Goal: Transaction & Acquisition: Purchase product/service

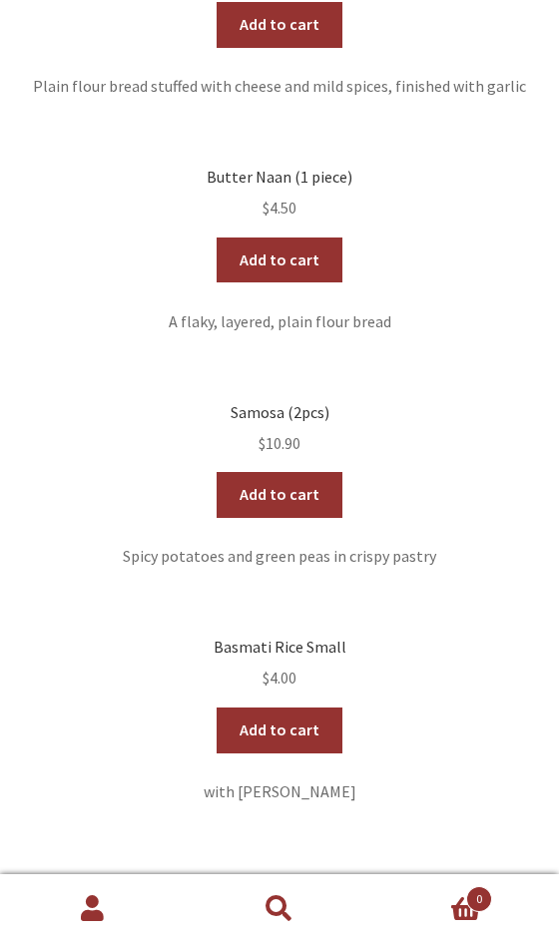
scroll to position [1528, 0]
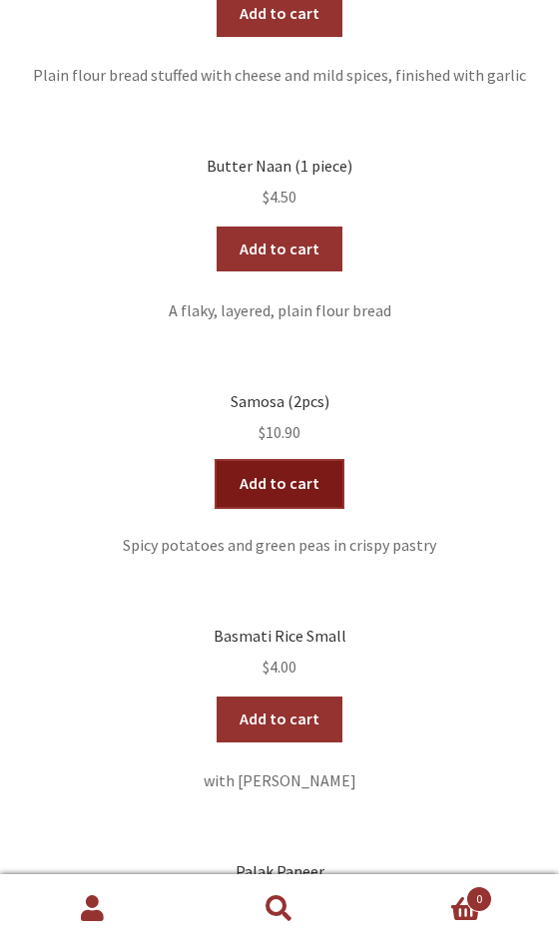
click at [280, 492] on link "Add to cart" at bounding box center [278, 484] width 125 height 46
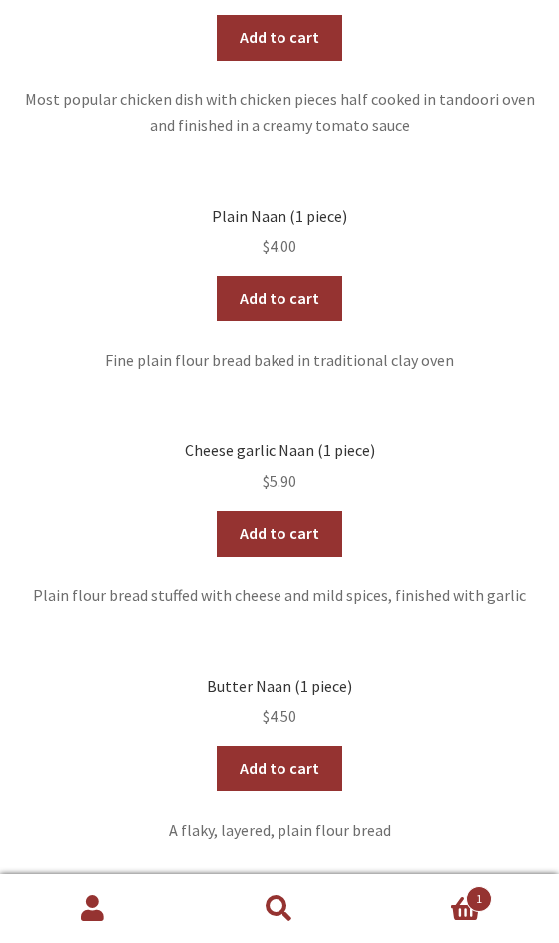
scroll to position [946, 0]
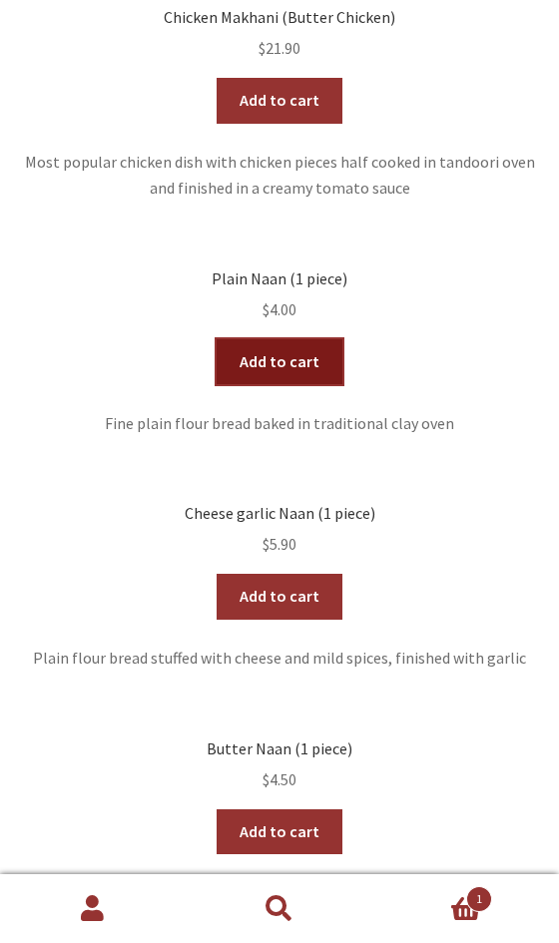
click at [294, 360] on link "Add to cart" at bounding box center [278, 362] width 125 height 46
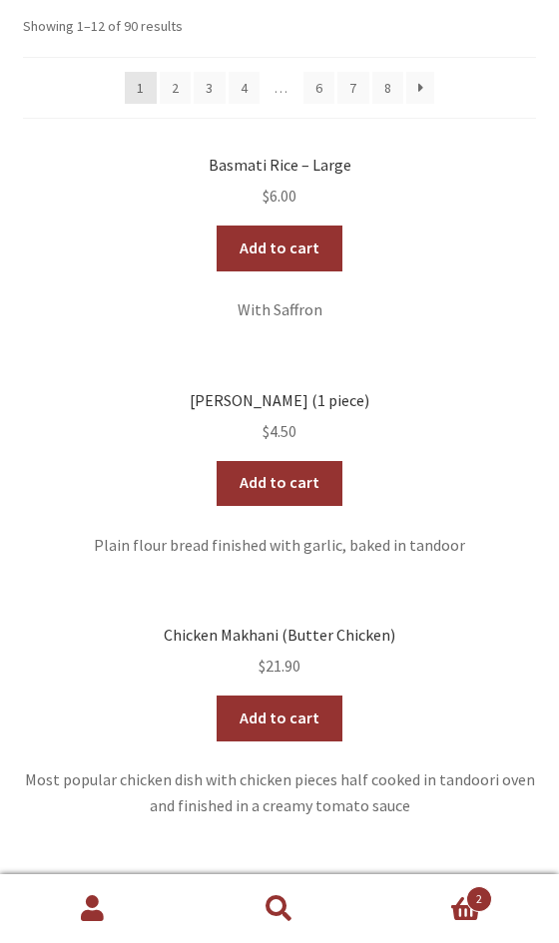
scroll to position [235, 0]
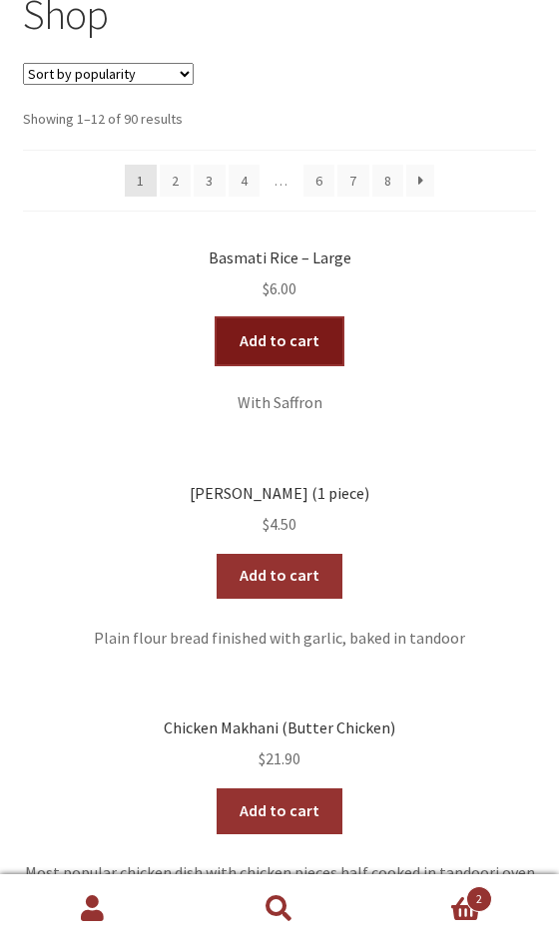
click at [283, 343] on link "Add to cart" at bounding box center [278, 341] width 125 height 46
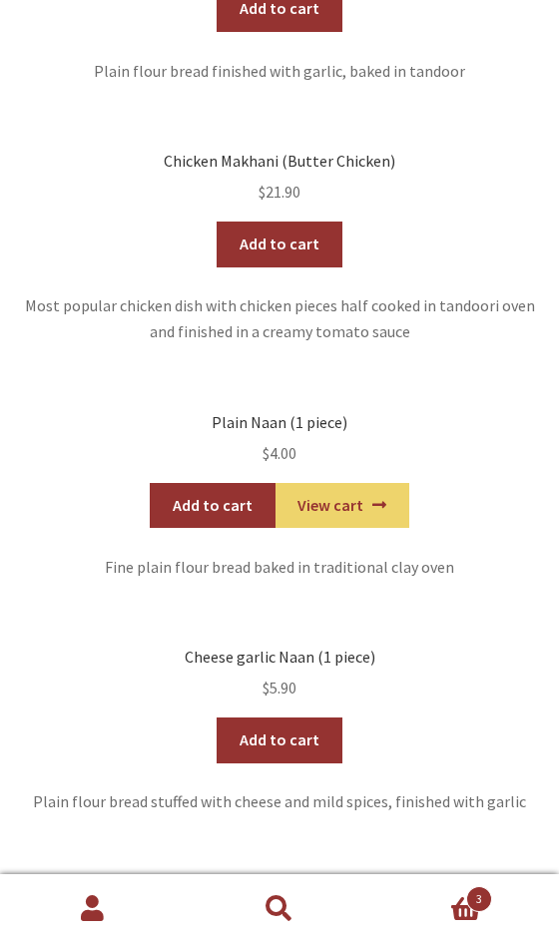
scroll to position [806, 0]
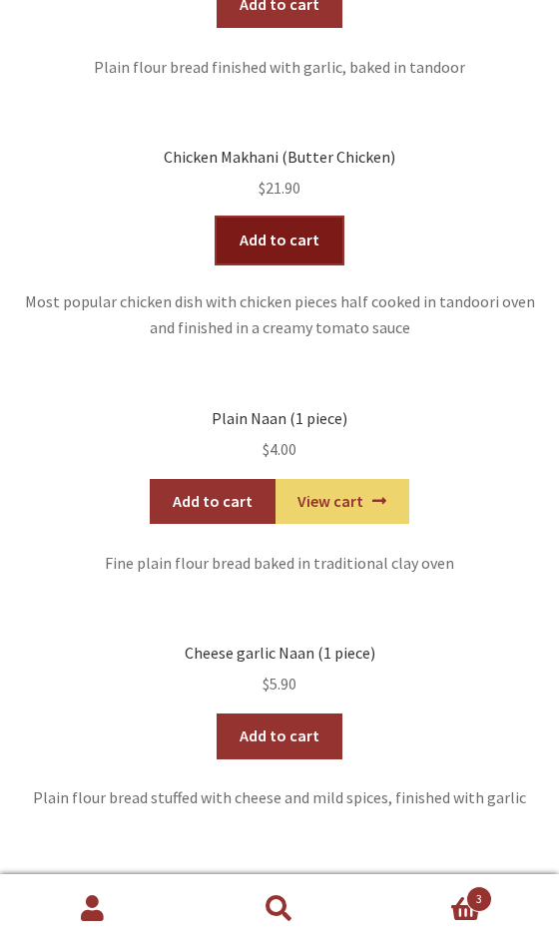
click at [287, 239] on link "Add to cart" at bounding box center [278, 240] width 125 height 46
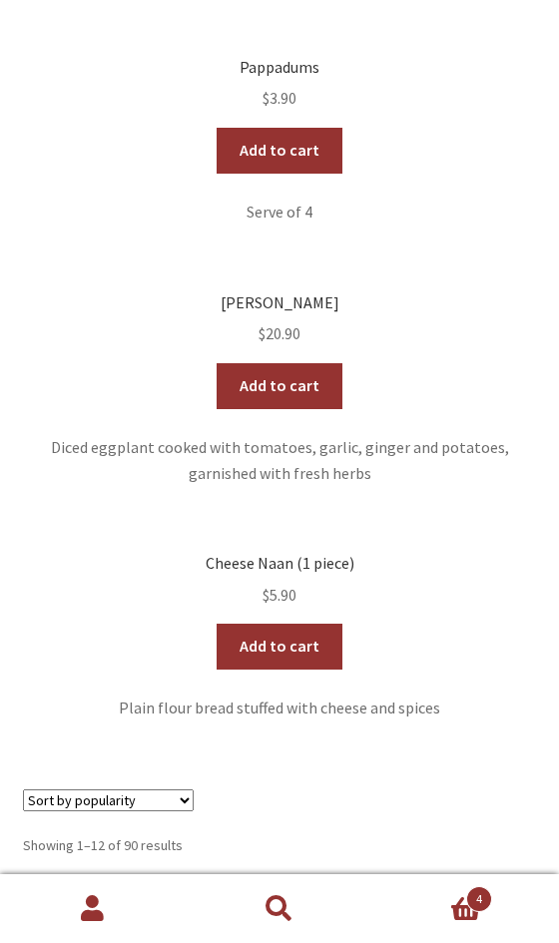
scroll to position [2537, 0]
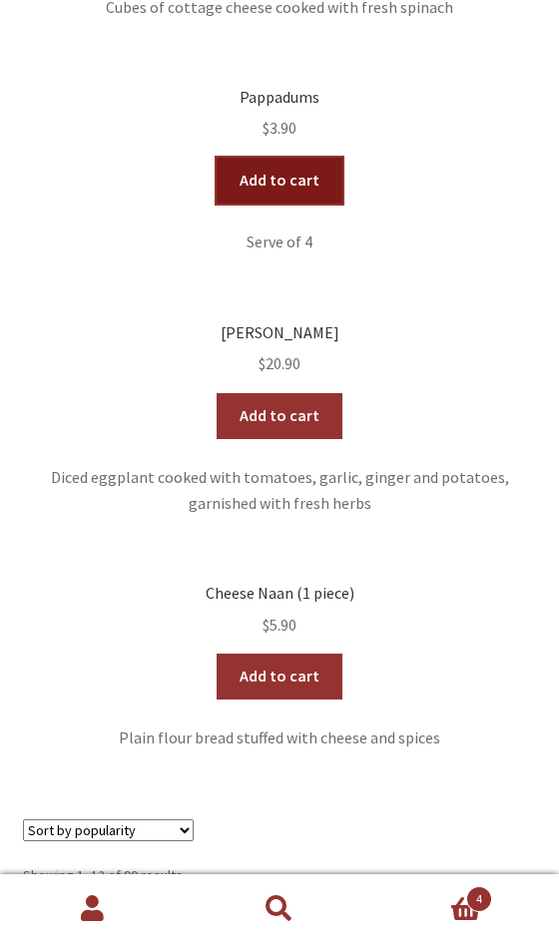
click at [270, 176] on link "Add to cart" at bounding box center [278, 181] width 125 height 46
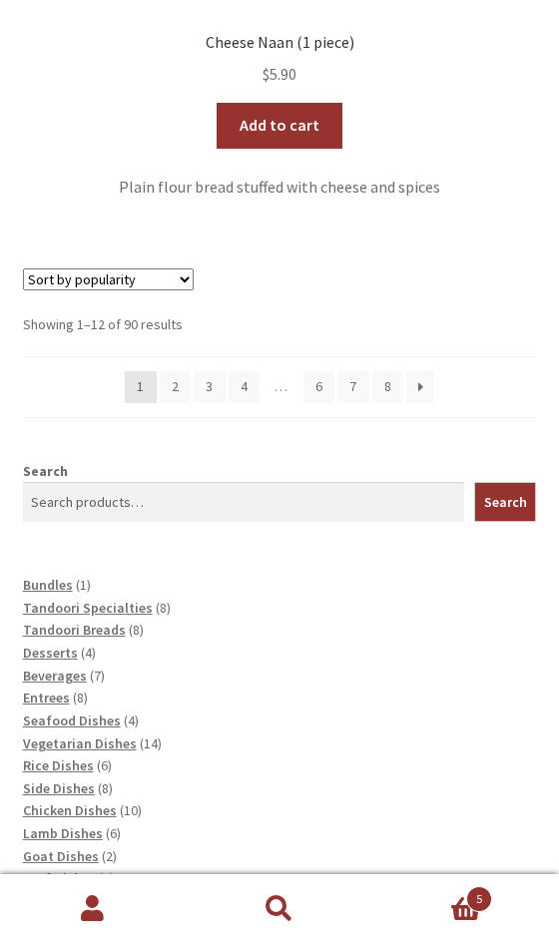
scroll to position [3091, 0]
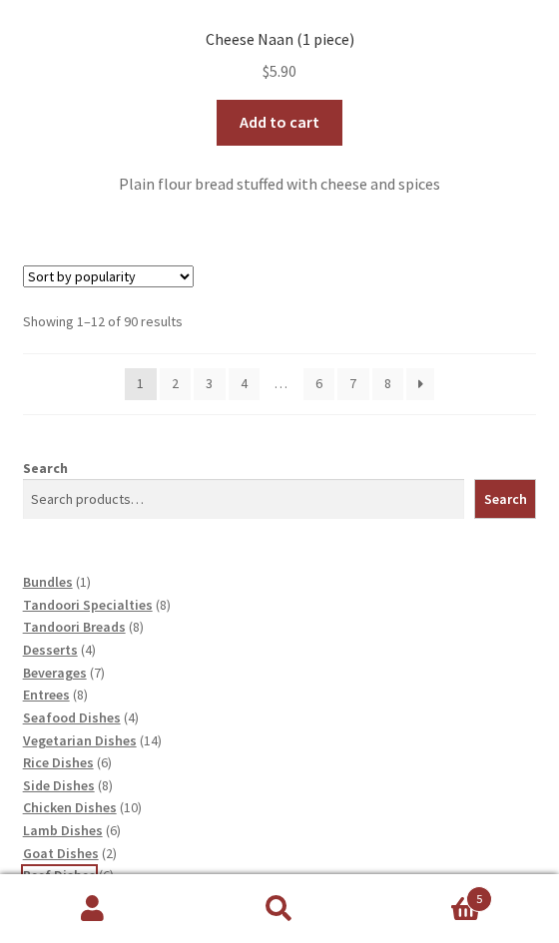
click at [38, 880] on span "Beef Dishes" at bounding box center [59, 875] width 73 height 18
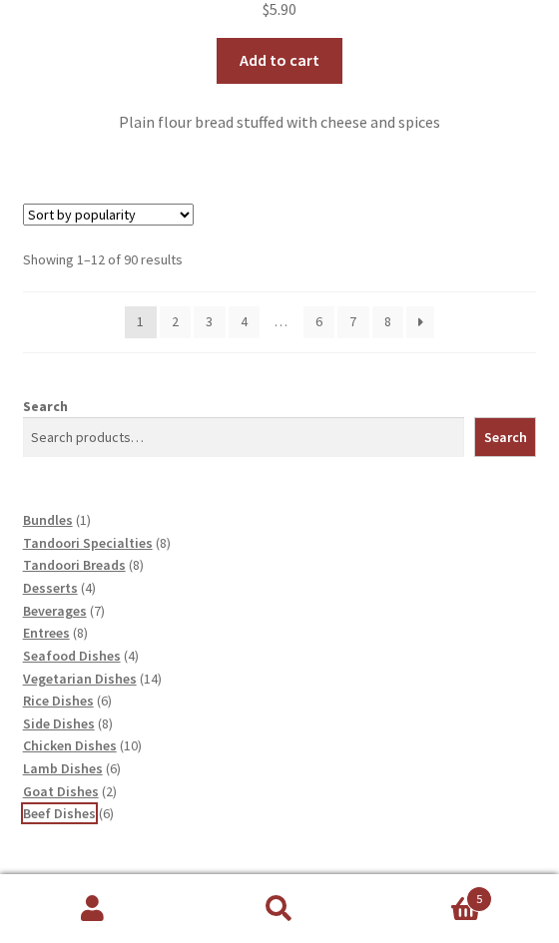
scroll to position [3166, 0]
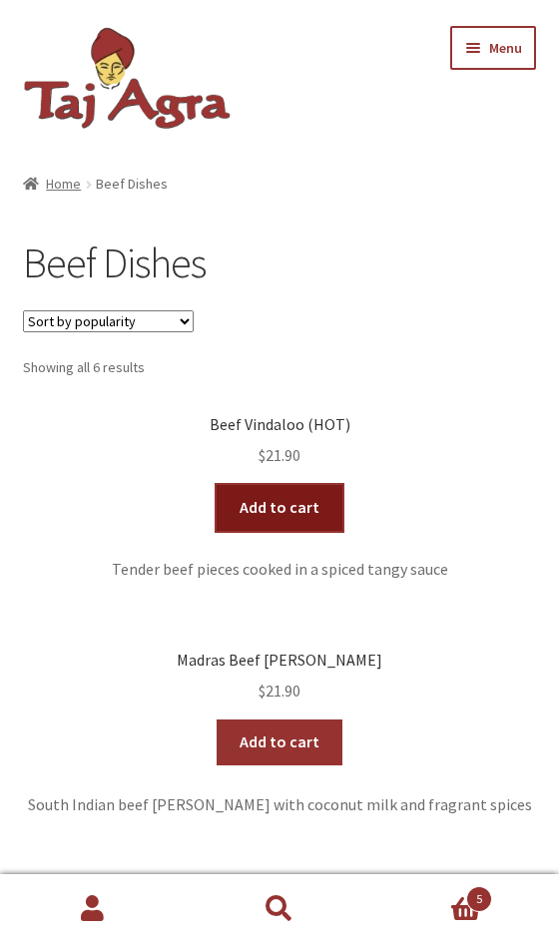
click at [291, 515] on link "Add to cart" at bounding box center [278, 508] width 125 height 46
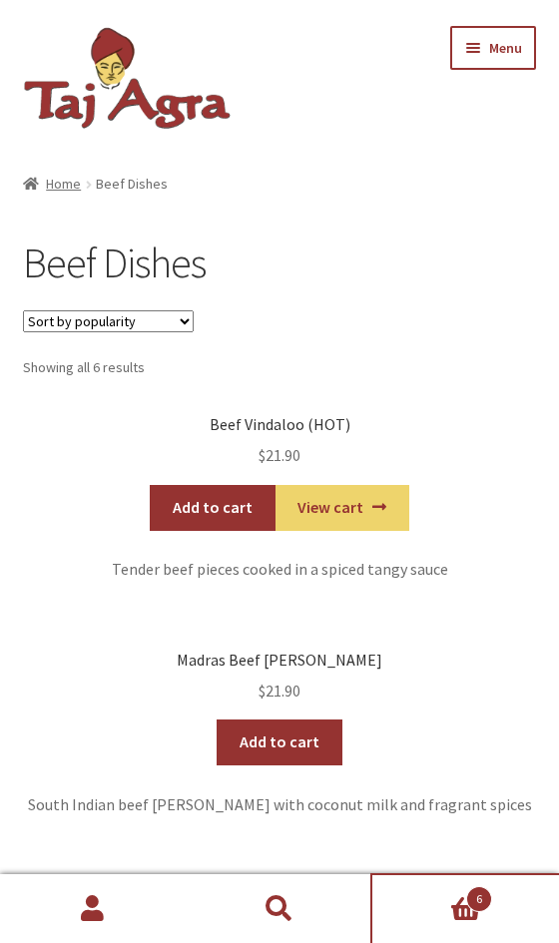
click at [472, 904] on span "6" at bounding box center [479, 899] width 26 height 26
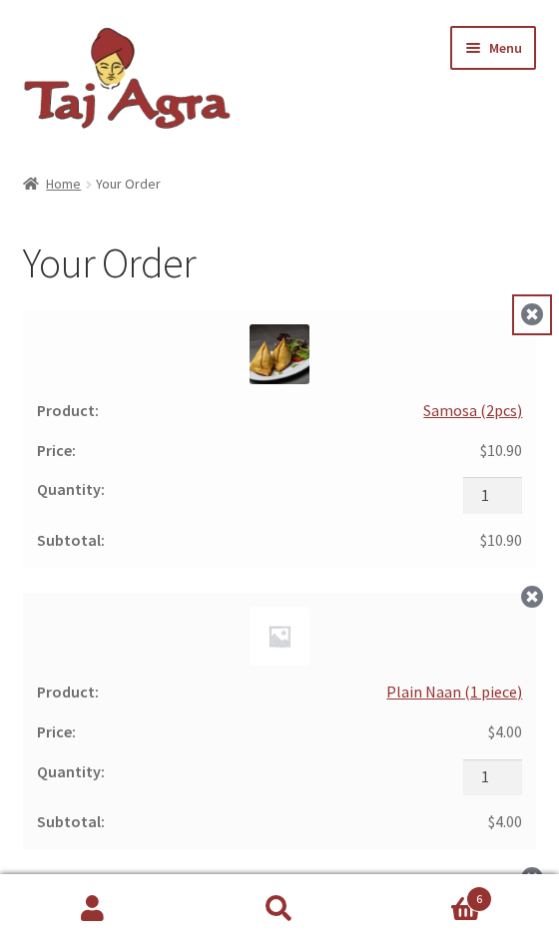
click at [535, 317] on link "×" at bounding box center [532, 314] width 37 height 37
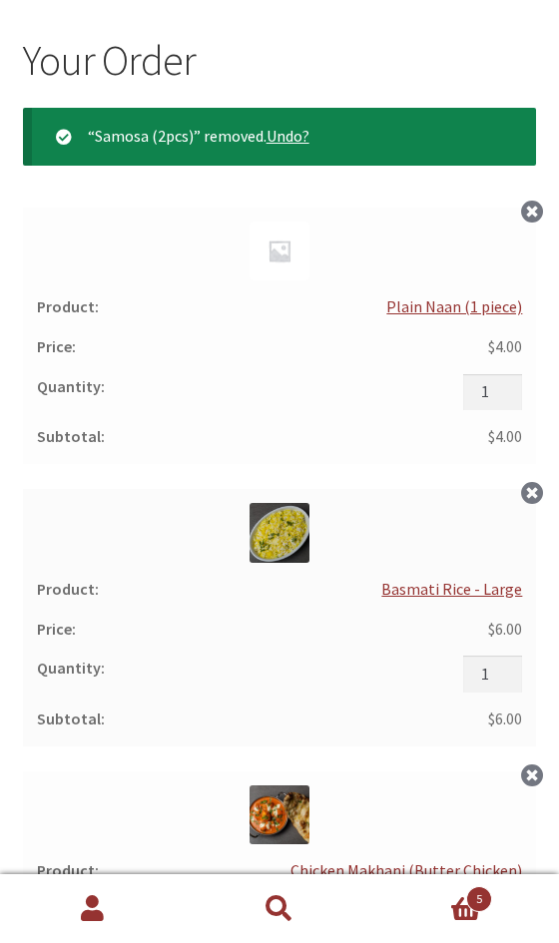
scroll to position [211, 0]
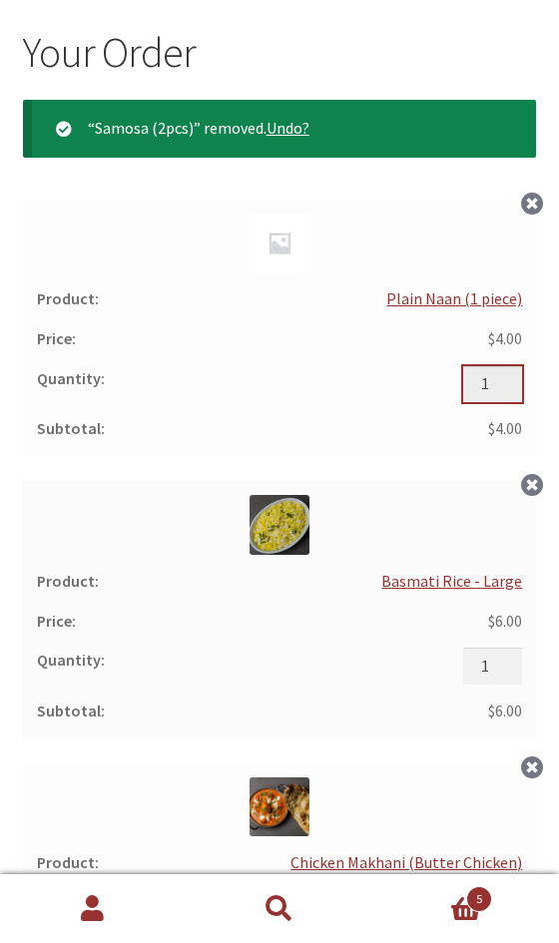
click at [495, 382] on input "1" at bounding box center [492, 384] width 59 height 36
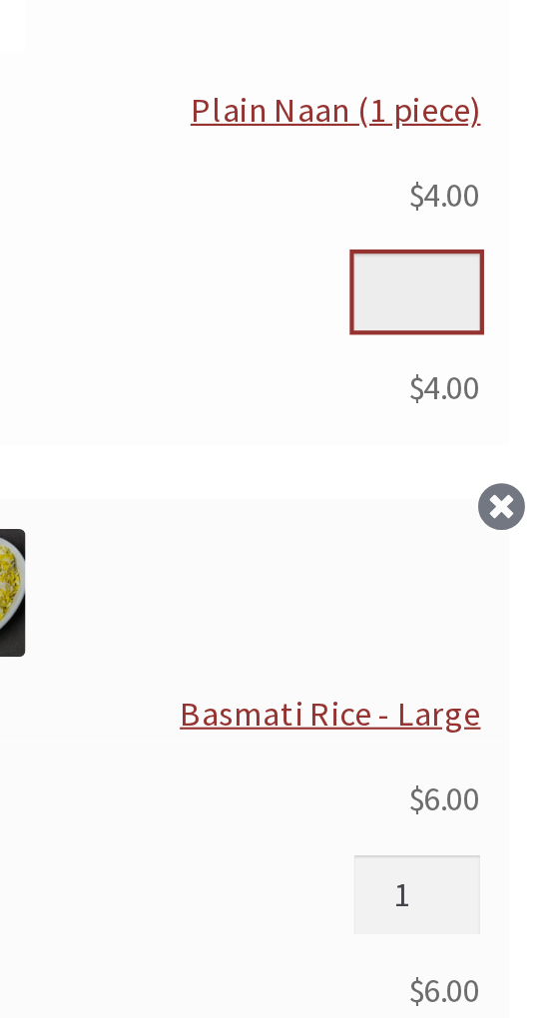
type input "5"
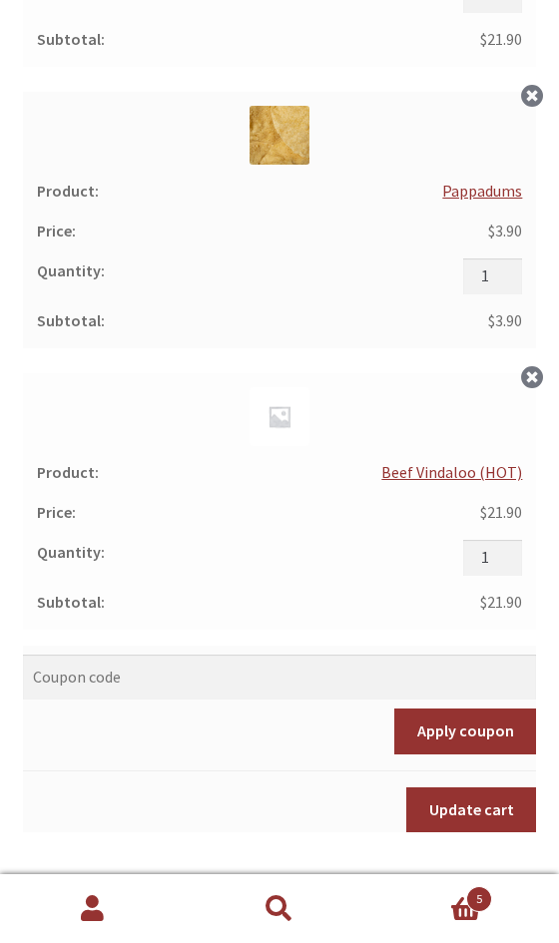
scroll to position [1160, 0]
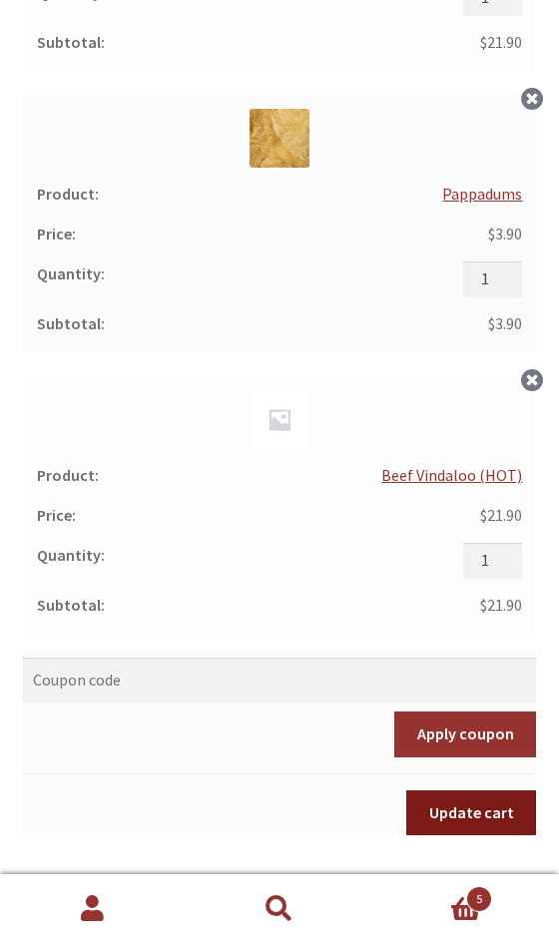
type input "5"
click at [477, 814] on button "Update cart" at bounding box center [471, 813] width 130 height 46
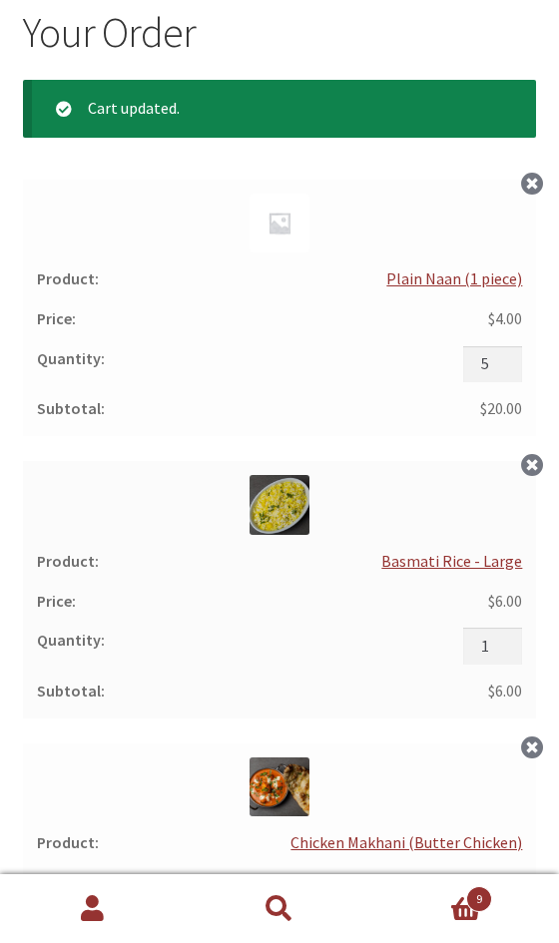
scroll to position [211, 0]
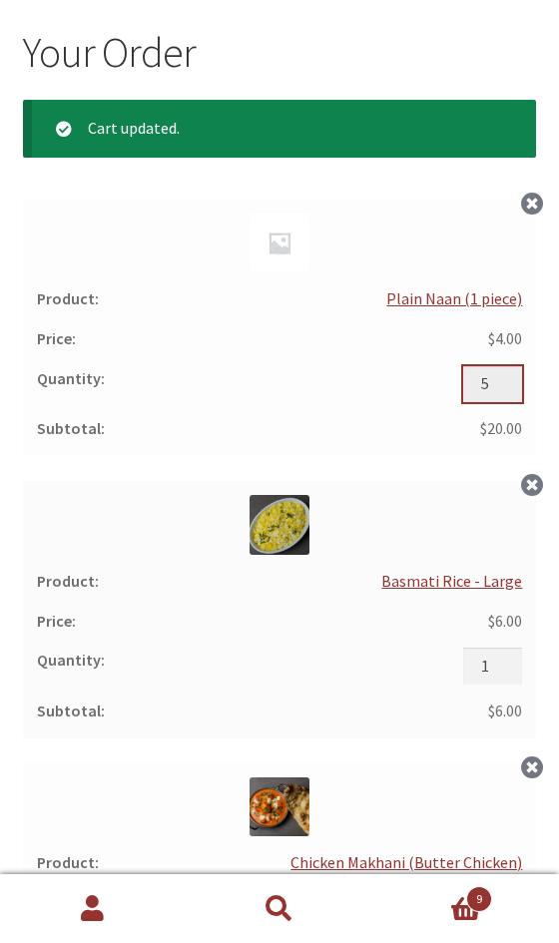
click at [504, 385] on input "5" at bounding box center [492, 384] width 59 height 36
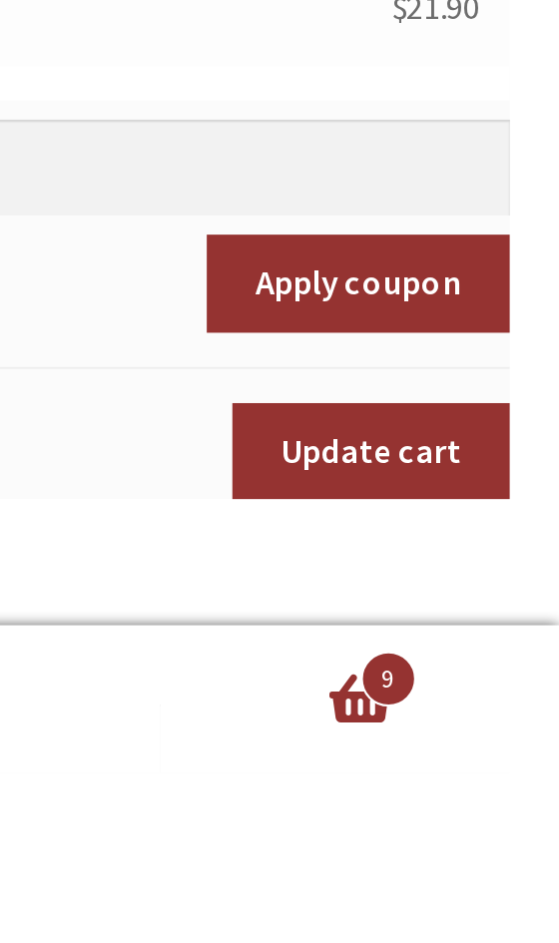
scroll to position [1228, 0]
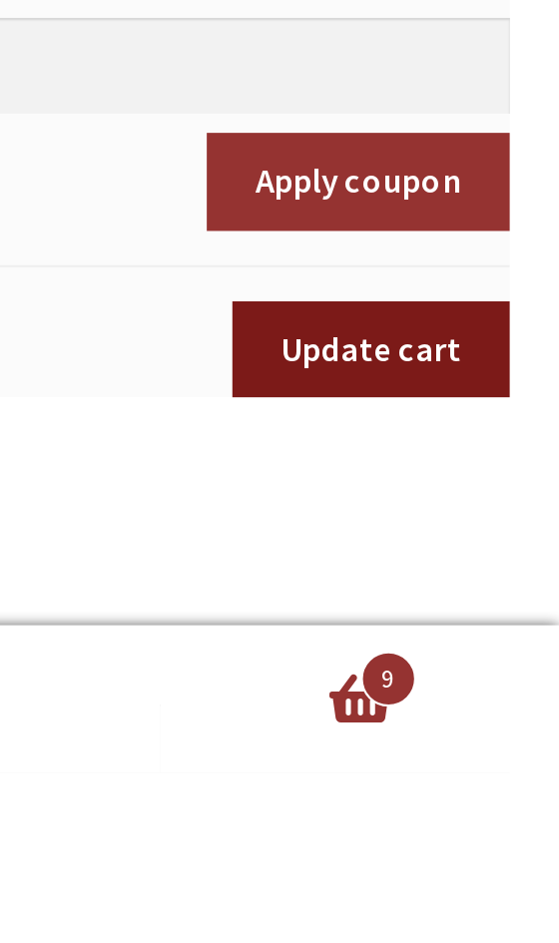
type input "4"
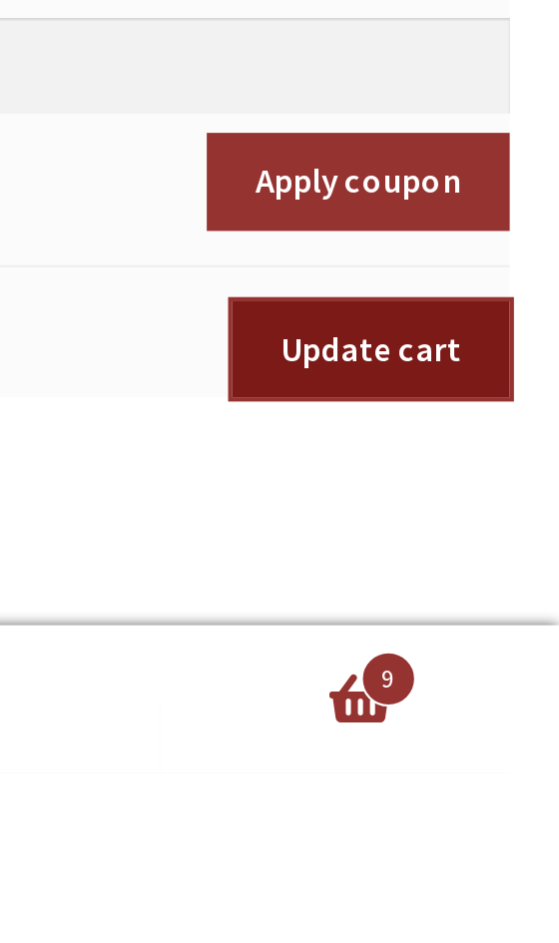
click at [444, 744] on button "Update cart" at bounding box center [471, 745] width 130 height 46
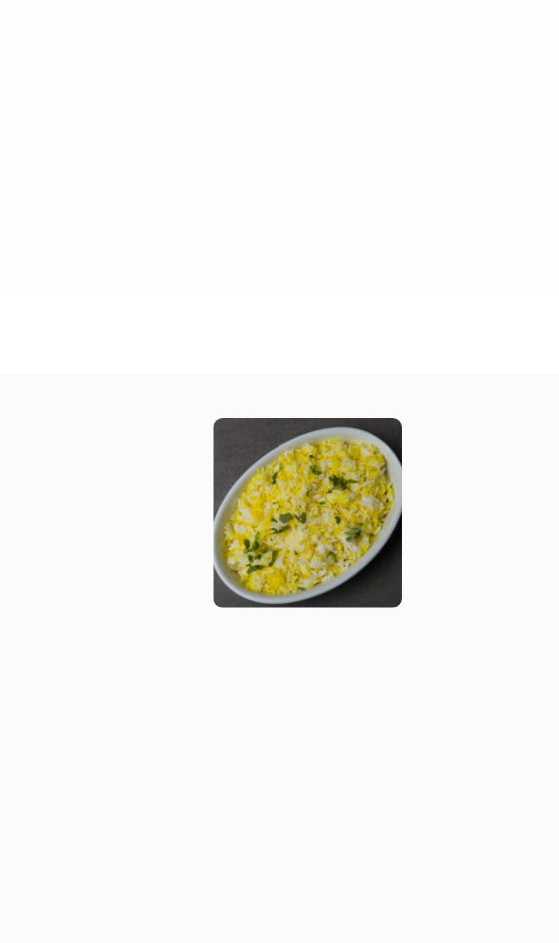
scroll to position [215, 0]
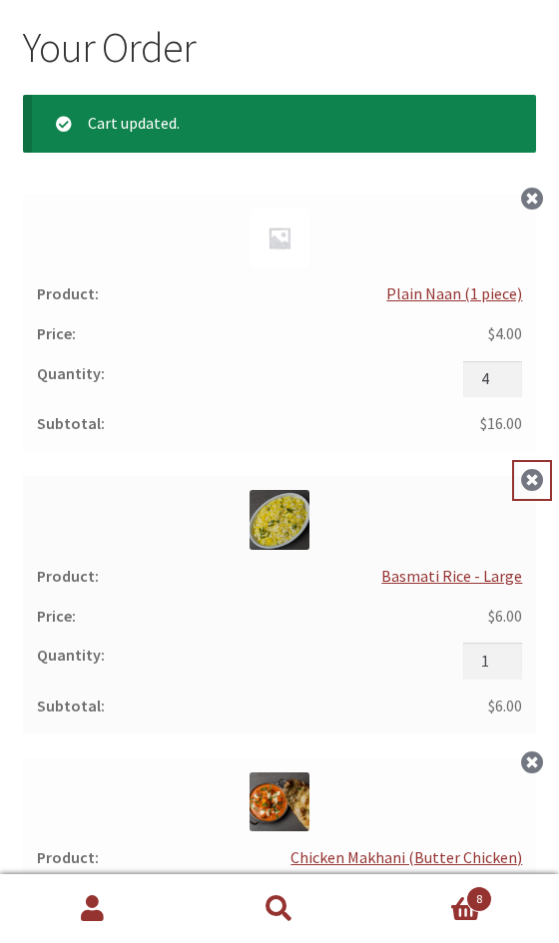
click at [534, 480] on link "×" at bounding box center [532, 480] width 37 height 37
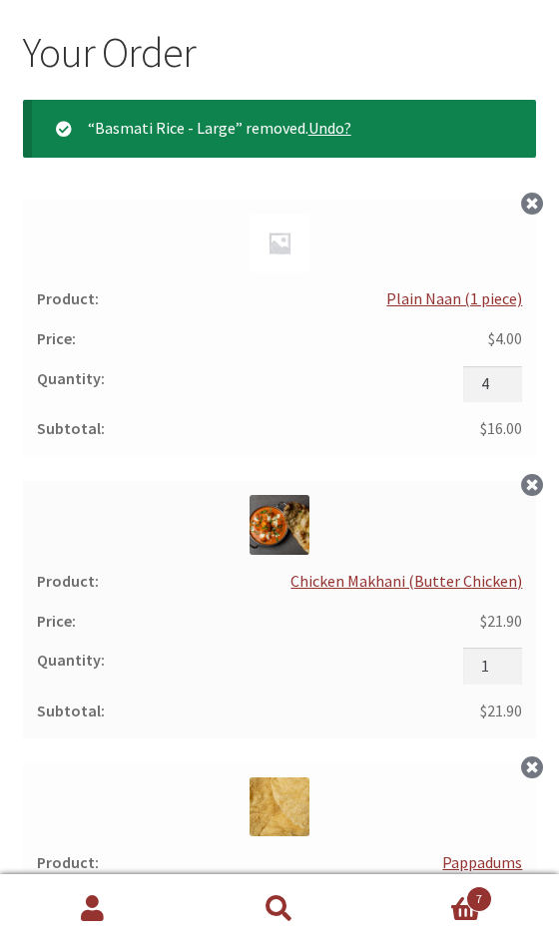
scroll to position [0, 0]
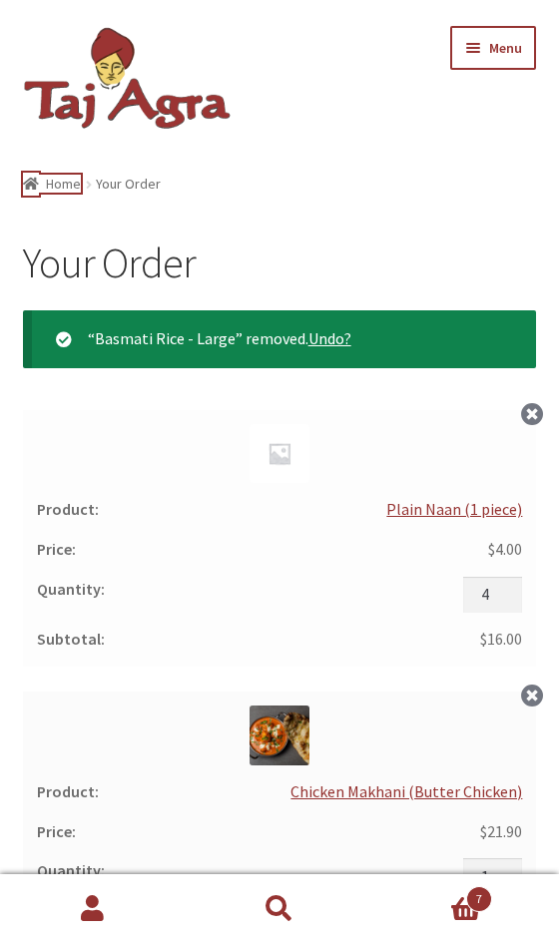
click at [62, 182] on link "Home" at bounding box center [52, 184] width 59 height 18
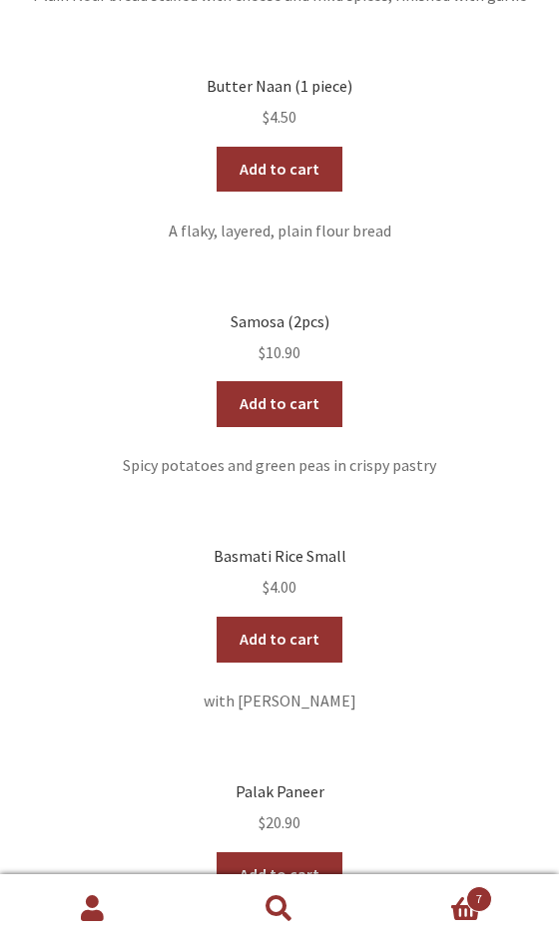
scroll to position [1609, 0]
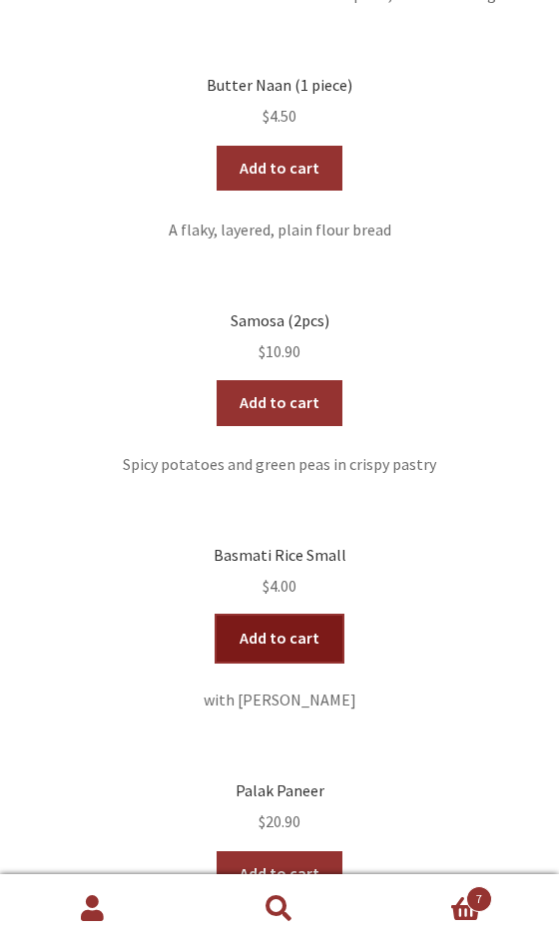
click at [270, 637] on link "Add to cart" at bounding box center [278, 639] width 125 height 46
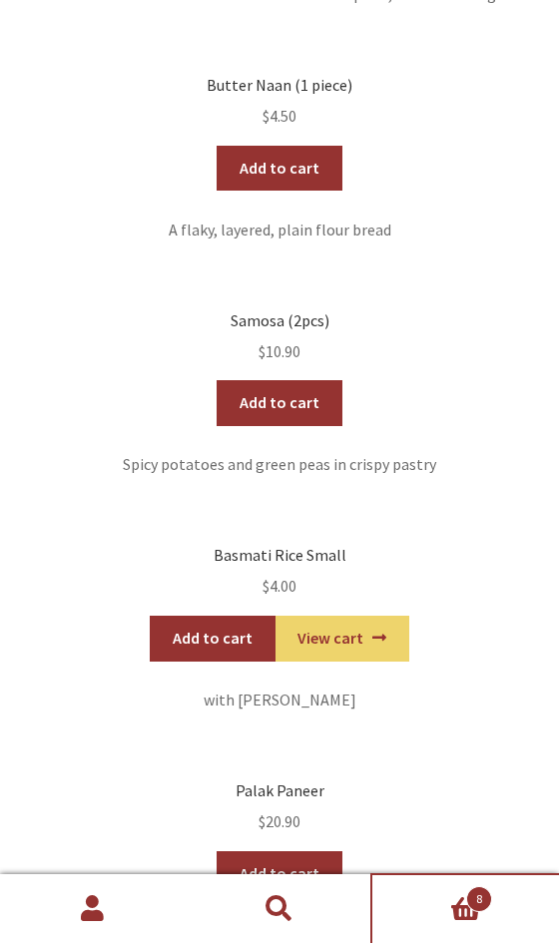
click at [468, 942] on link "Cart 8" at bounding box center [465, 909] width 187 height 68
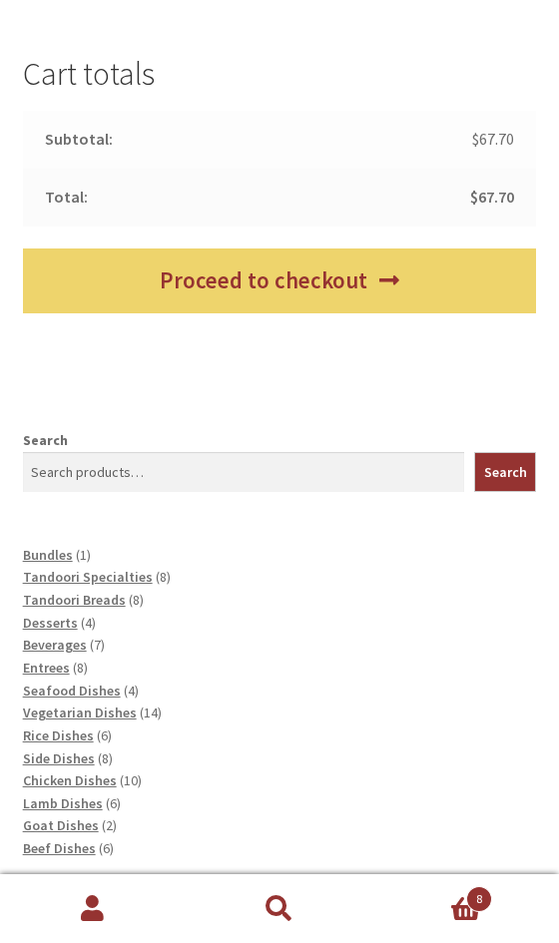
scroll to position [1898, 0]
